Goal: Task Accomplishment & Management: Manage account settings

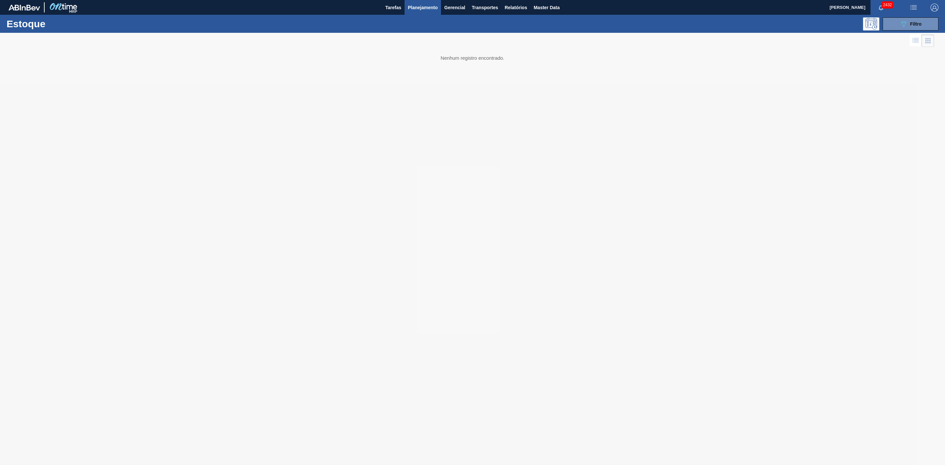
click at [413, 5] on span "Planejamento" at bounding box center [423, 8] width 30 height 8
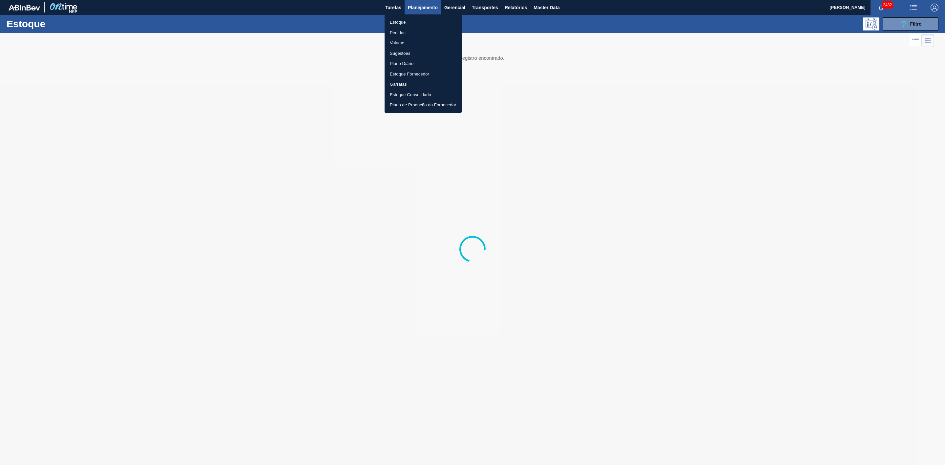
click at [401, 29] on li "Pedidos" at bounding box center [423, 33] width 77 height 11
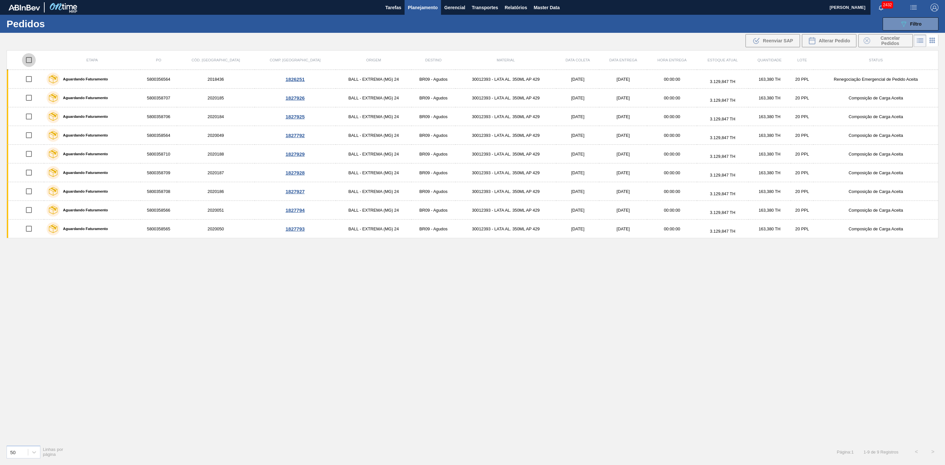
click at [31, 58] on input "checkbox" at bounding box center [29, 60] width 14 height 14
checkbox input "true"
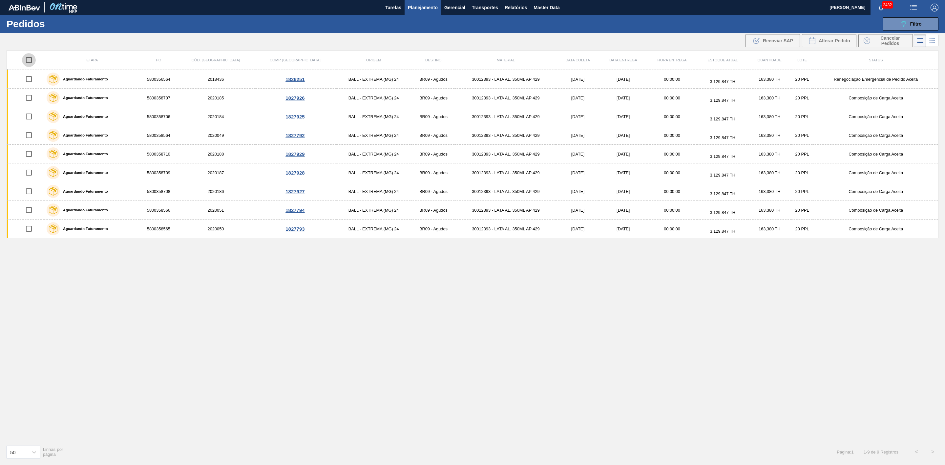
checkbox input "true"
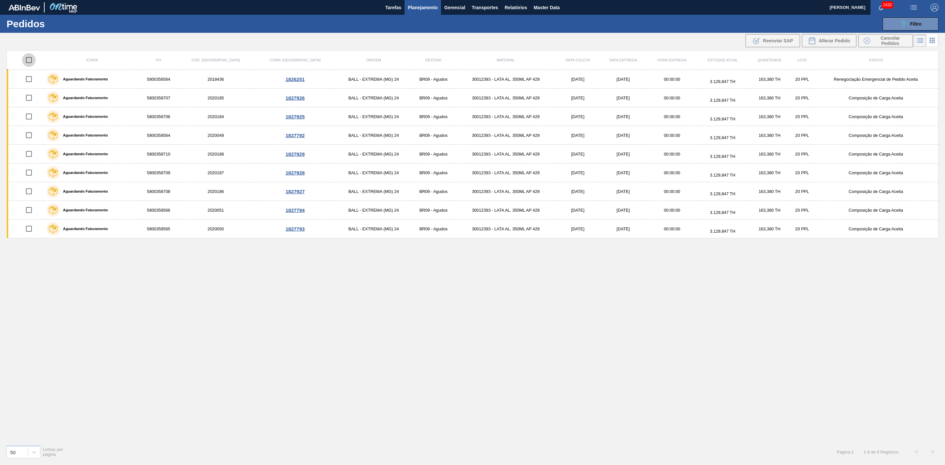
checkbox input "true"
click at [815, 40] on icon at bounding box center [812, 41] width 8 height 8
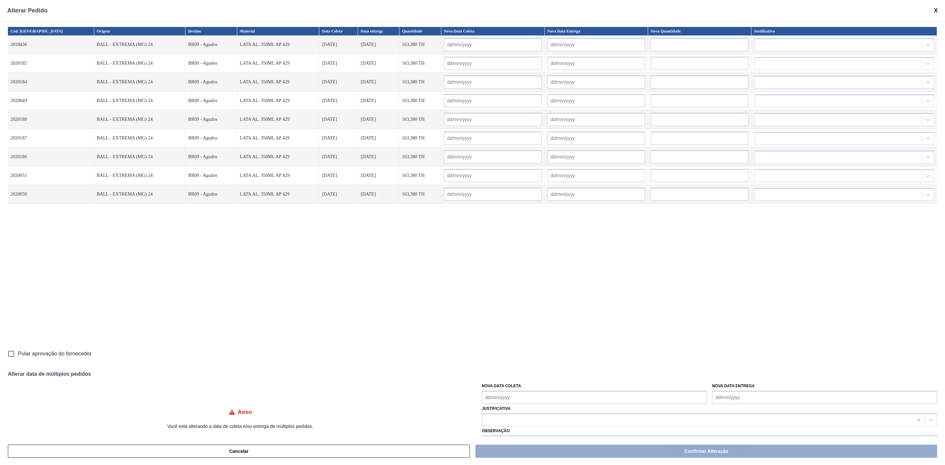
scroll to position [19, 0]
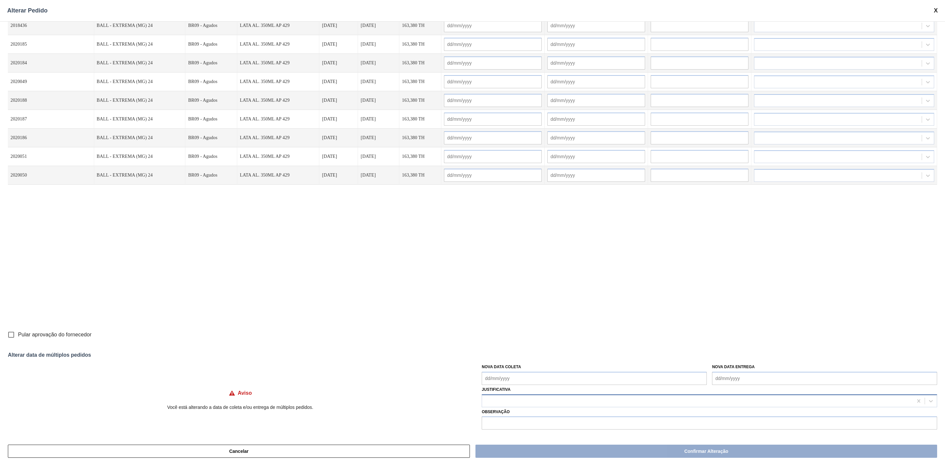
click at [527, 397] on div at bounding box center [697, 401] width 431 height 10
click at [530, 397] on div at bounding box center [697, 401] width 431 height 10
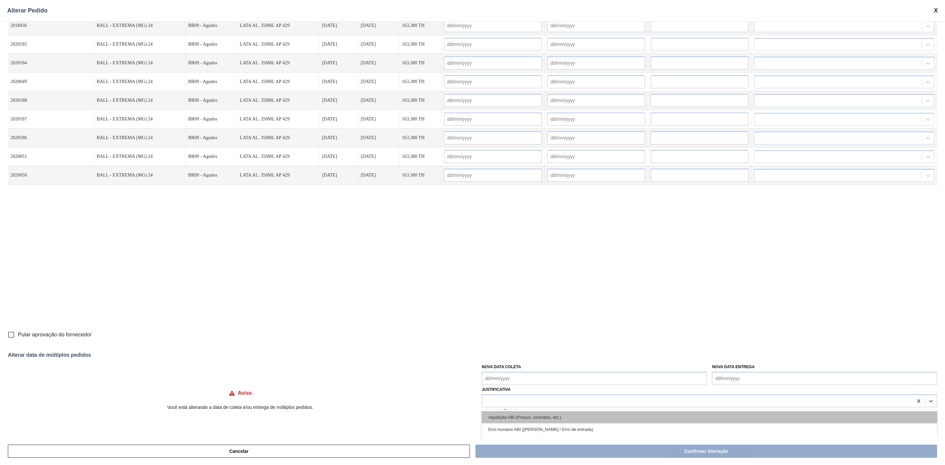
click at [518, 413] on div "Aquisição ABI (Preços, contratos, etc.)" at bounding box center [710, 417] width 456 height 12
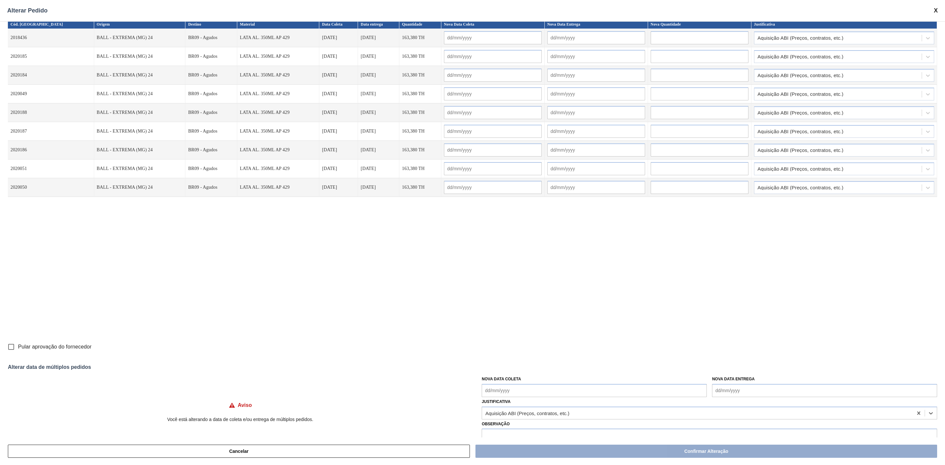
scroll to position [0, 0]
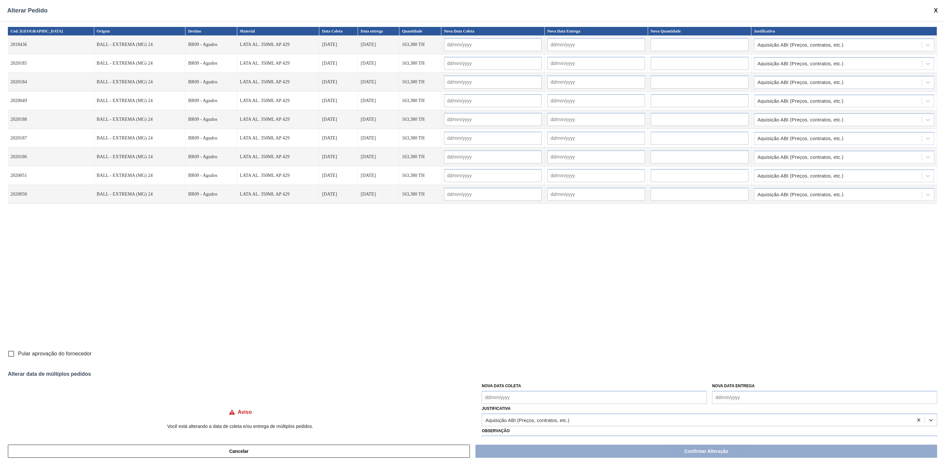
click at [936, 9] on span at bounding box center [936, 10] width 4 height 7
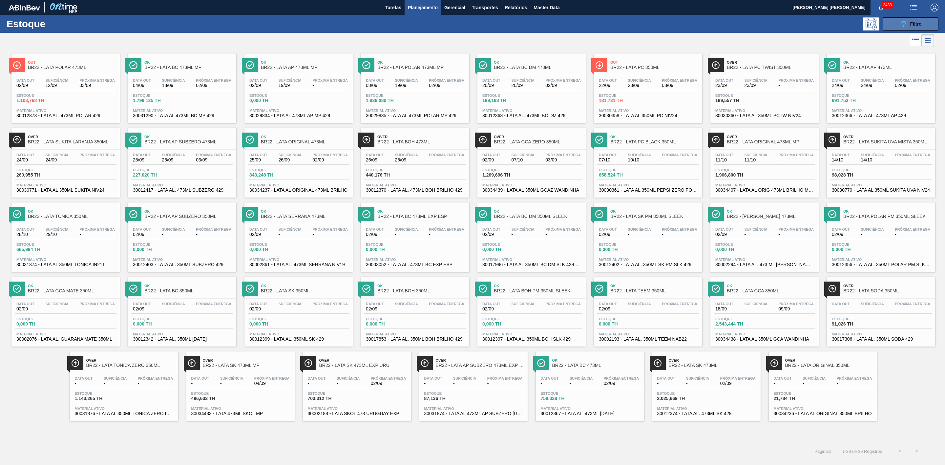
click at [894, 21] on button "089F7B8B-B2A5-4AFE-B5C0-19BA573D28AC Filtro" at bounding box center [911, 23] width 56 height 13
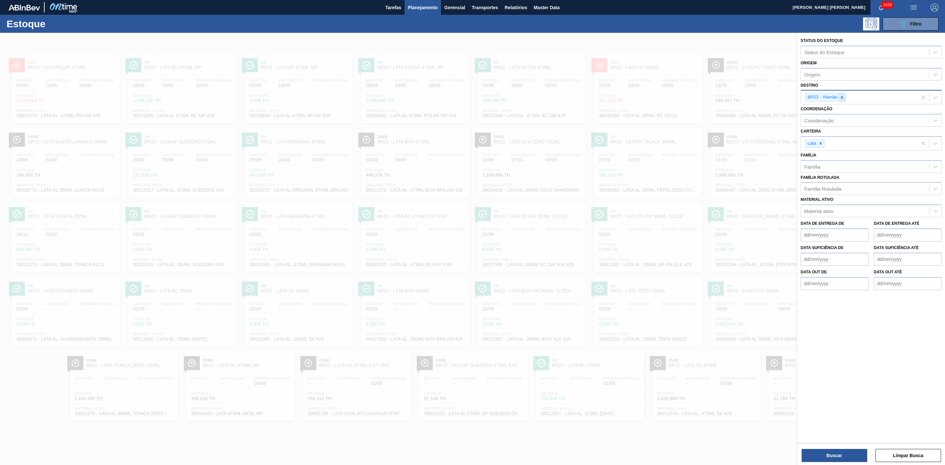
click at [842, 97] on icon at bounding box center [842, 97] width 2 height 2
type input "21"
click at [831, 98] on div "BR22 - Viamão" at bounding box center [822, 97] width 33 height 8
click at [843, 98] on icon at bounding box center [842, 97] width 2 height 2
type input "21"
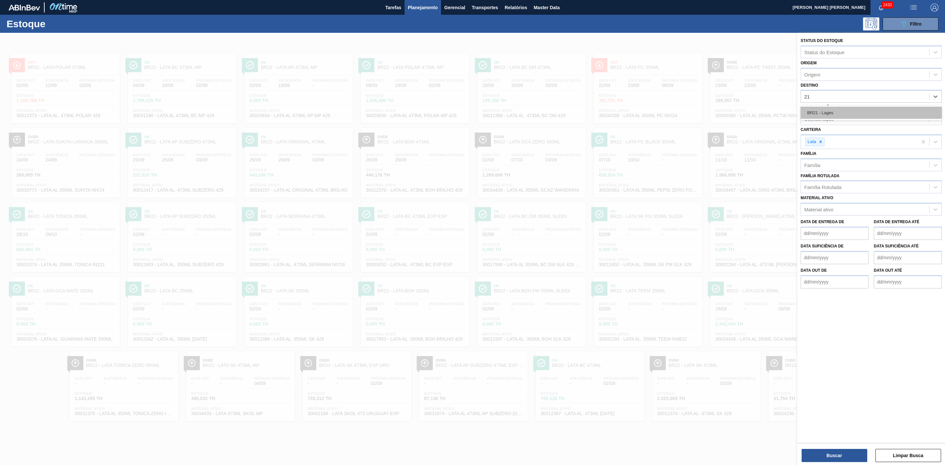
click at [828, 111] on div "BR21 - Lages" at bounding box center [871, 113] width 141 height 12
click at [845, 454] on button "Buscar" at bounding box center [835, 455] width 66 height 13
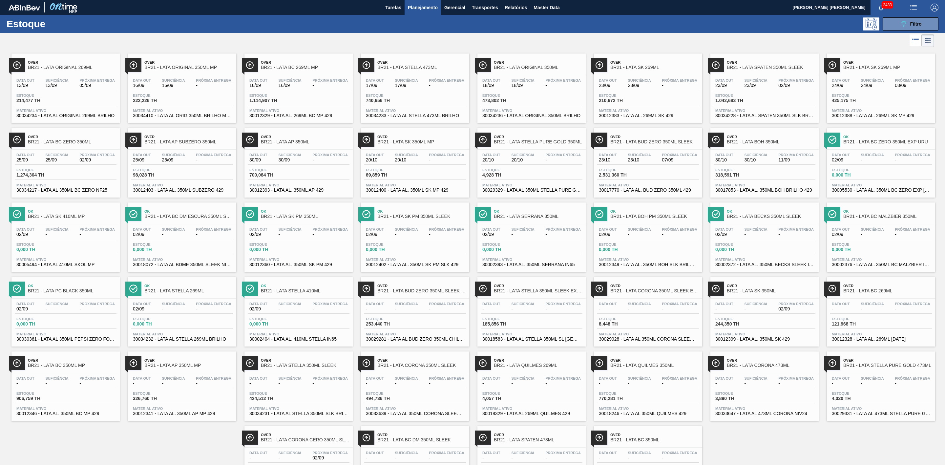
click at [741, 44] on div at bounding box center [467, 41] width 934 height 16
click at [658, 144] on span "BR21 - LATA BUD ZERO 350ML SLEEK" at bounding box center [655, 142] width 89 height 5
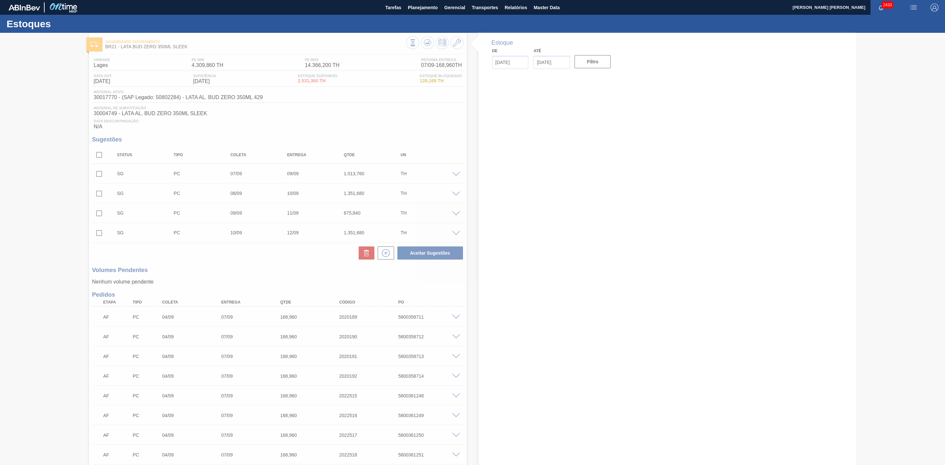
type input "02/09/2025"
type input "24/09/2025"
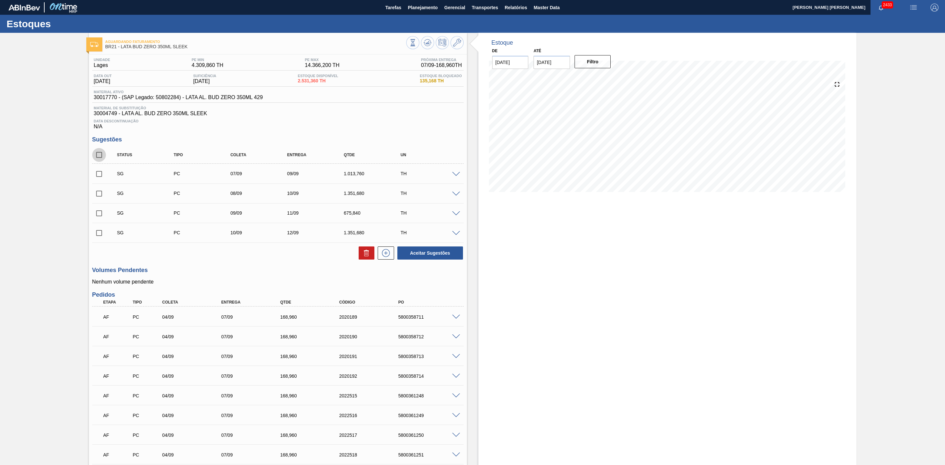
click at [98, 157] on input "checkbox" at bounding box center [99, 155] width 14 height 14
checkbox input "true"
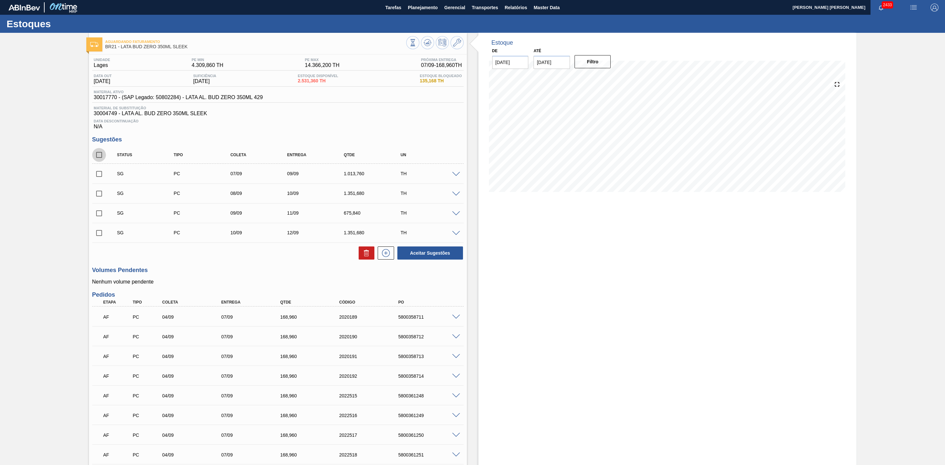
checkbox input "true"
click at [372, 258] on button at bounding box center [367, 253] width 16 height 13
checkbox input "false"
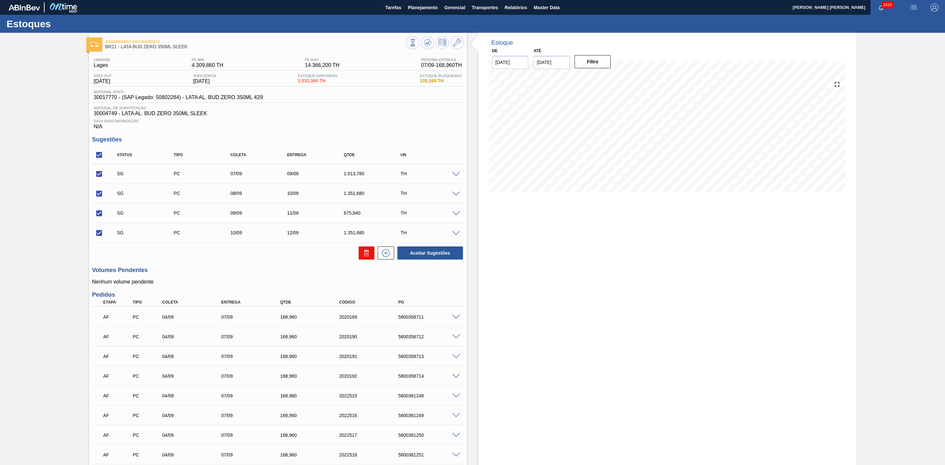
checkbox input "false"
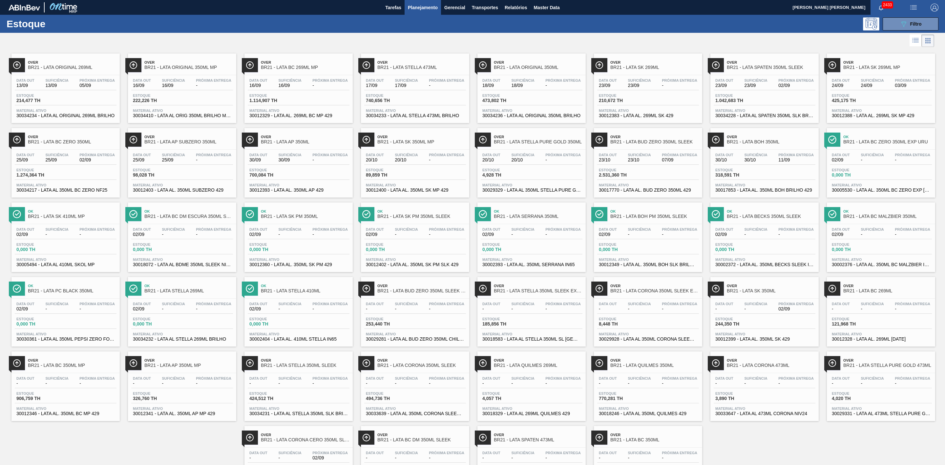
click at [51, 58] on div "Over BR21 - LATA ORIGINAL 269ML" at bounding box center [72, 65] width 89 height 15
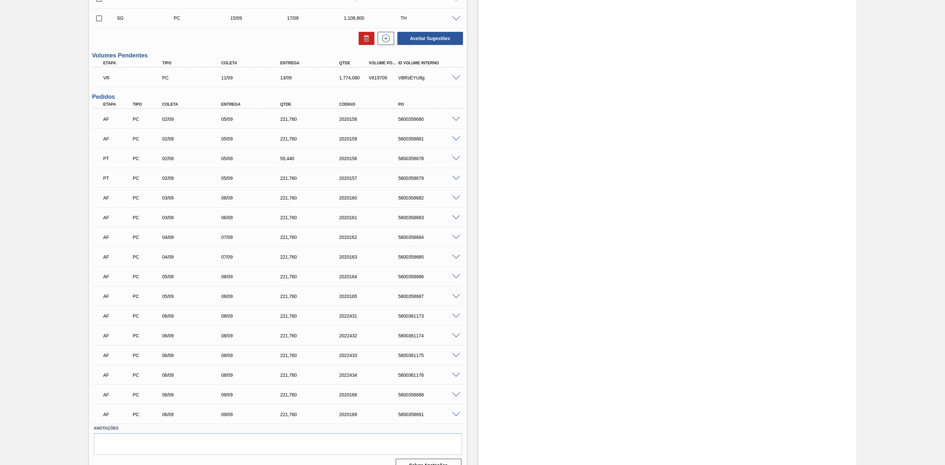
scroll to position [269, 0]
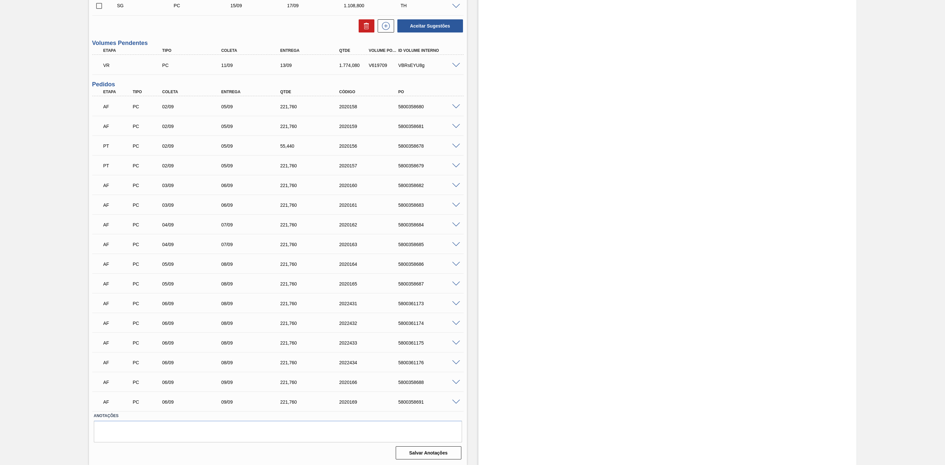
click at [456, 224] on span at bounding box center [456, 225] width 8 height 5
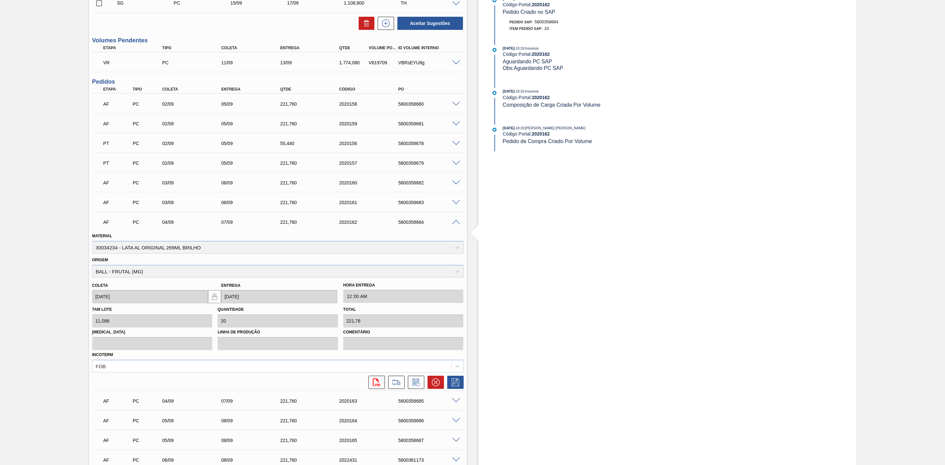
scroll to position [171, 0]
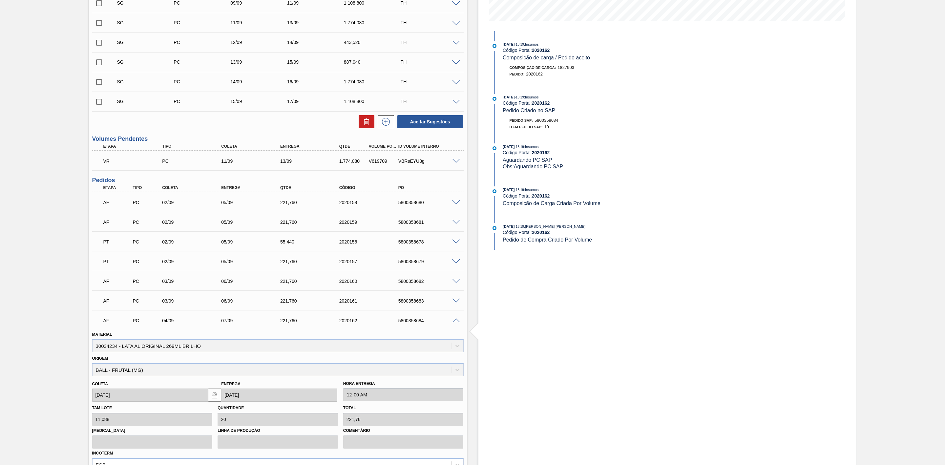
click at [458, 323] on span at bounding box center [456, 320] width 8 height 5
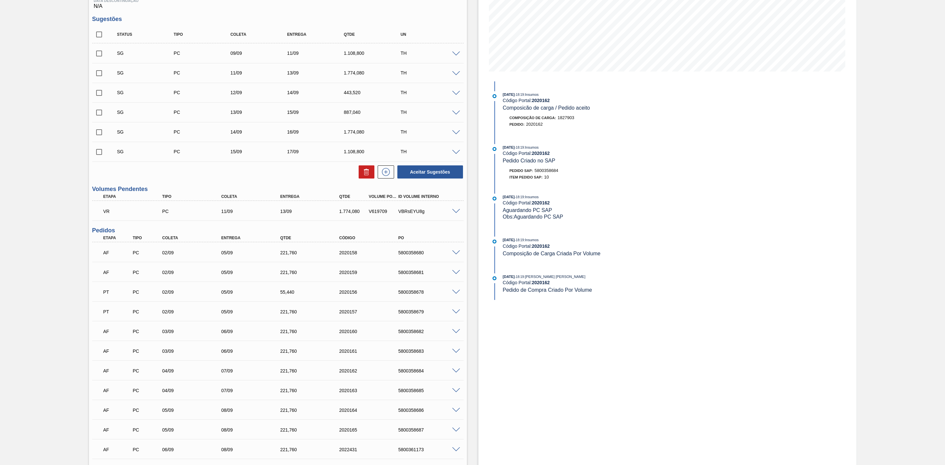
scroll to position [0, 0]
